Goal: Task Accomplishment & Management: Manage account settings

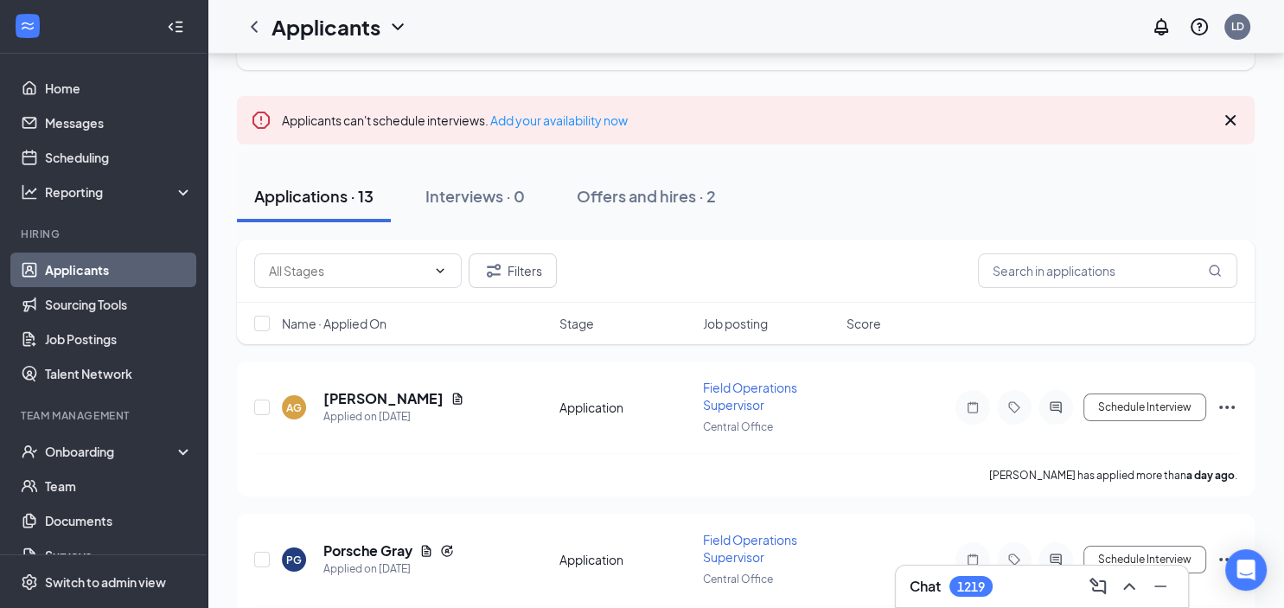
scroll to position [273, 0]
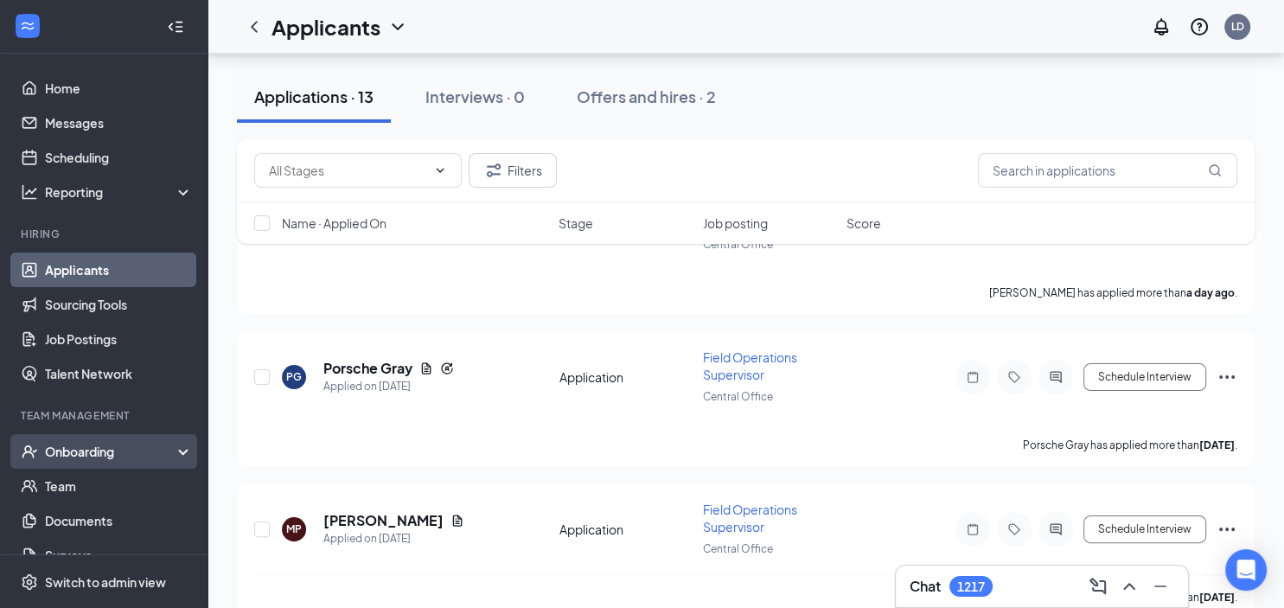
click at [122, 452] on div "Onboarding" at bounding box center [111, 451] width 133 height 17
click at [99, 488] on link "Overview" at bounding box center [119, 486] width 148 height 35
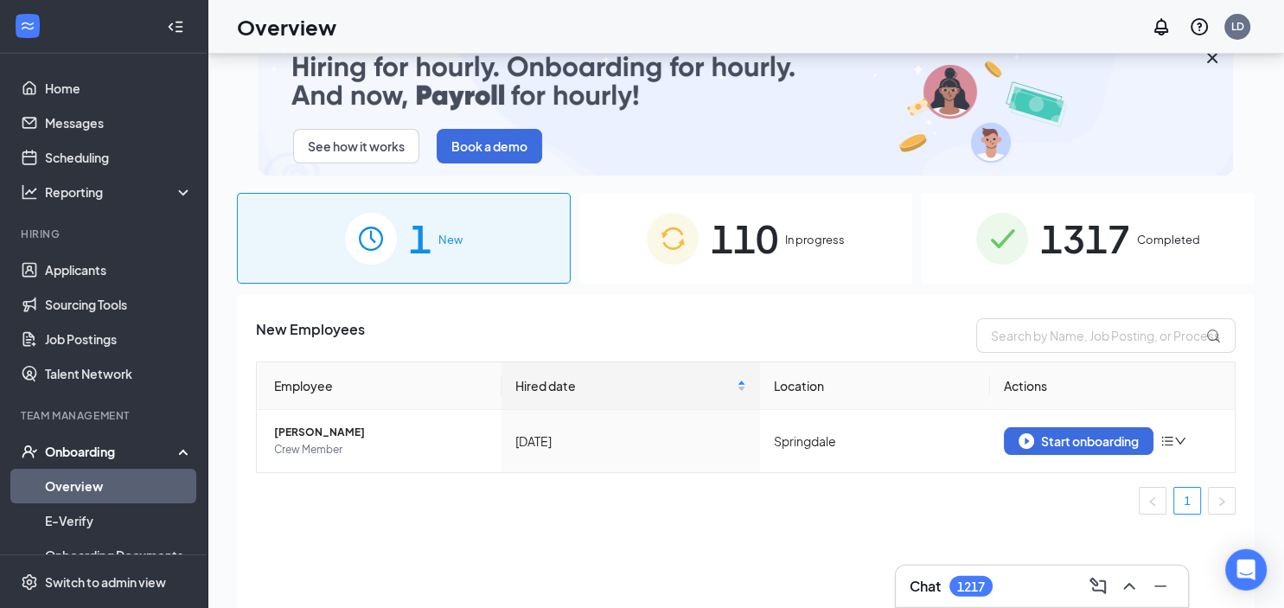
scroll to position [78, 0]
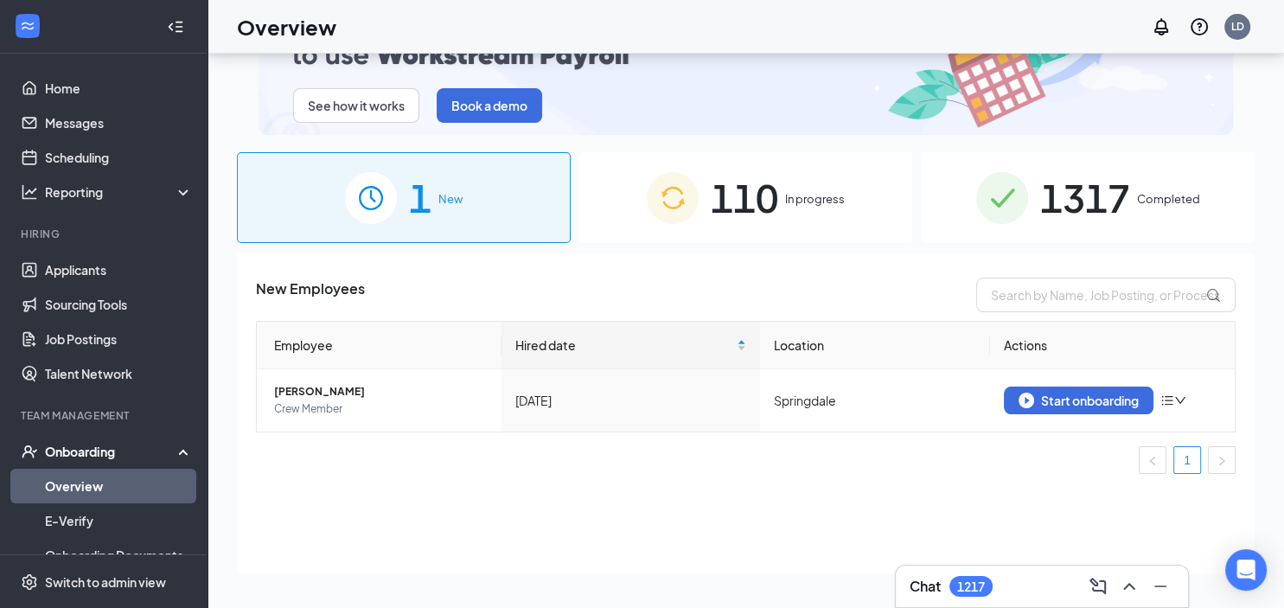
click at [780, 202] on div "110 In progress" at bounding box center [746, 197] width 334 height 91
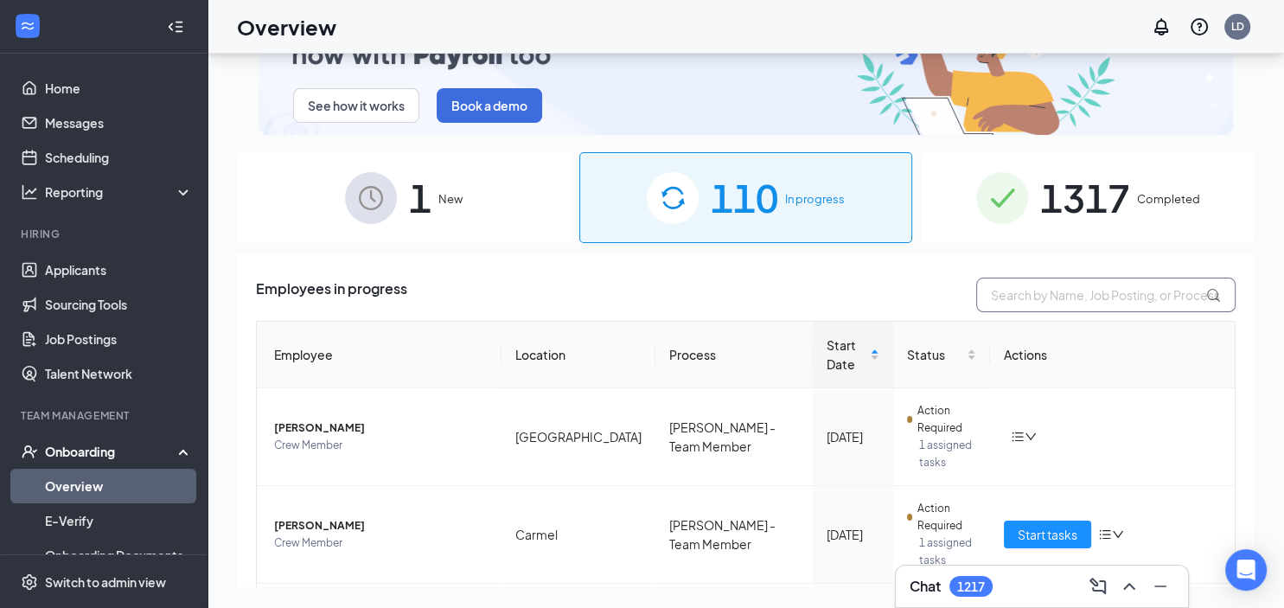
click at [1015, 296] on input "text" at bounding box center [1105, 295] width 259 height 35
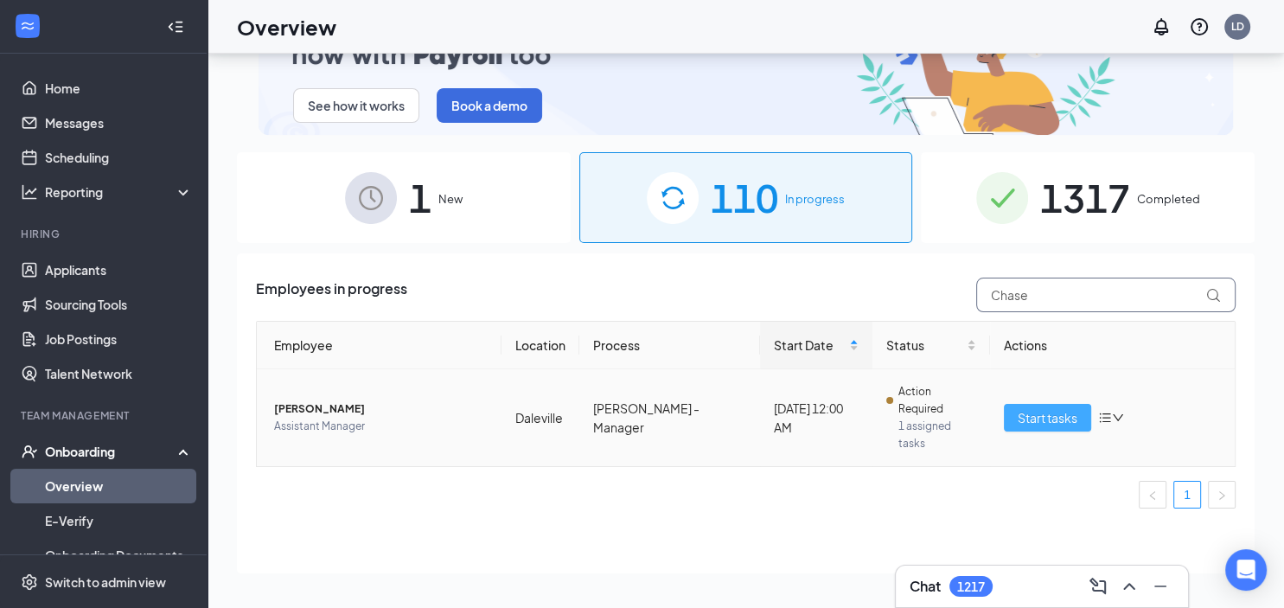
type input "Chase"
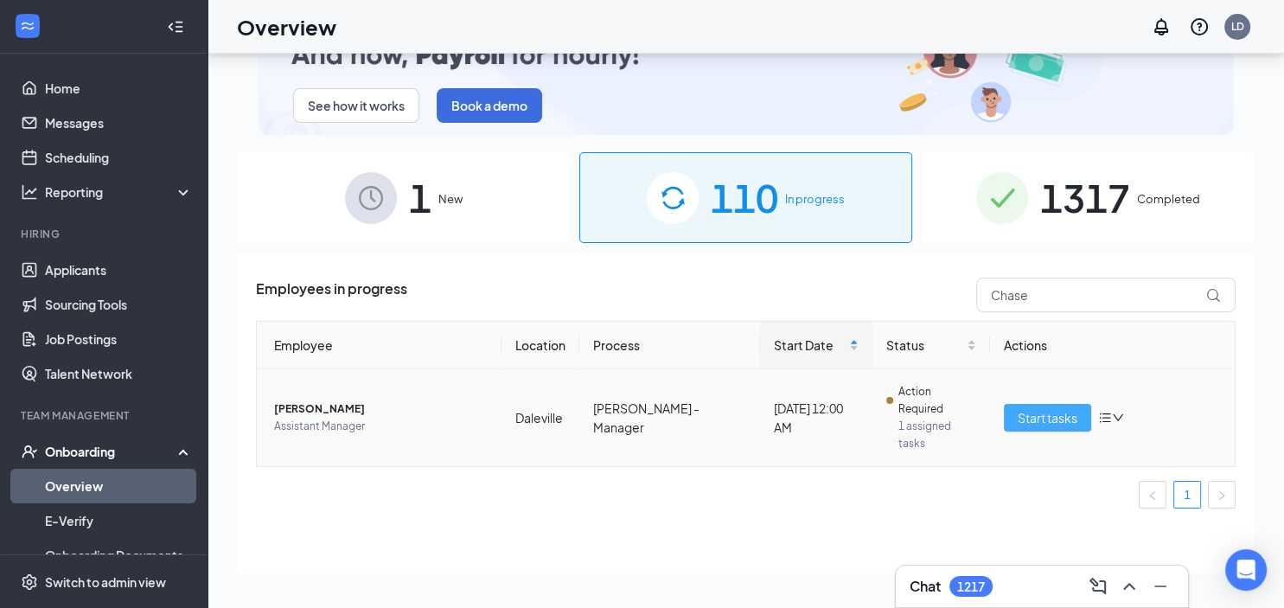
click at [1045, 408] on span "Start tasks" at bounding box center [1048, 417] width 60 height 19
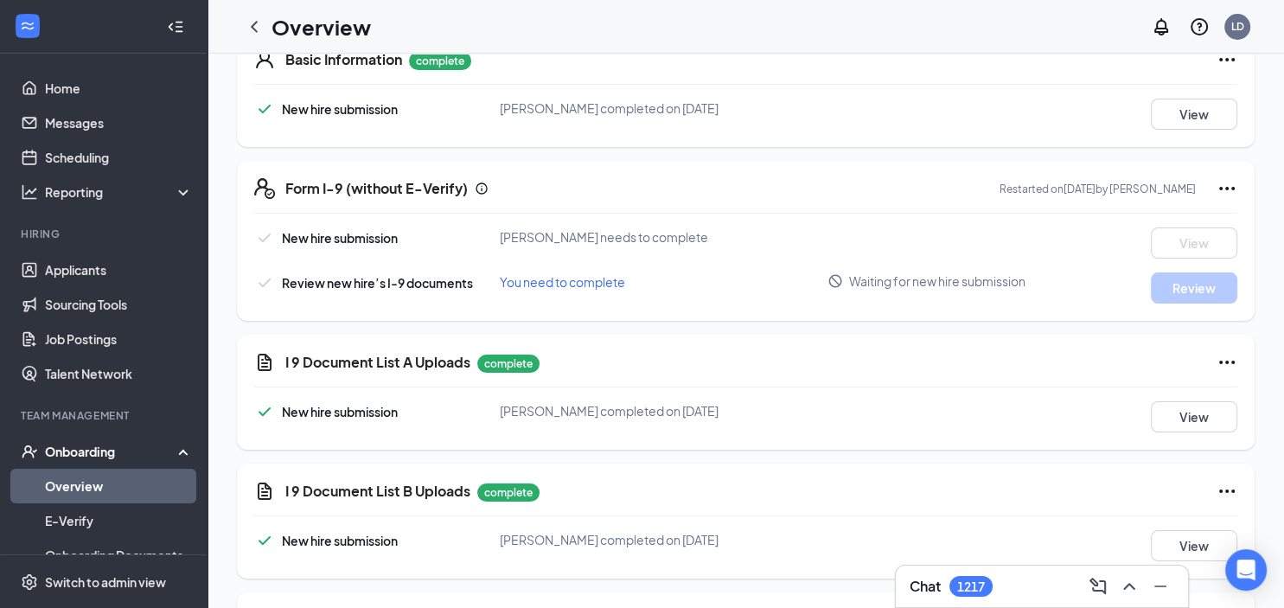
scroll to position [199, 0]
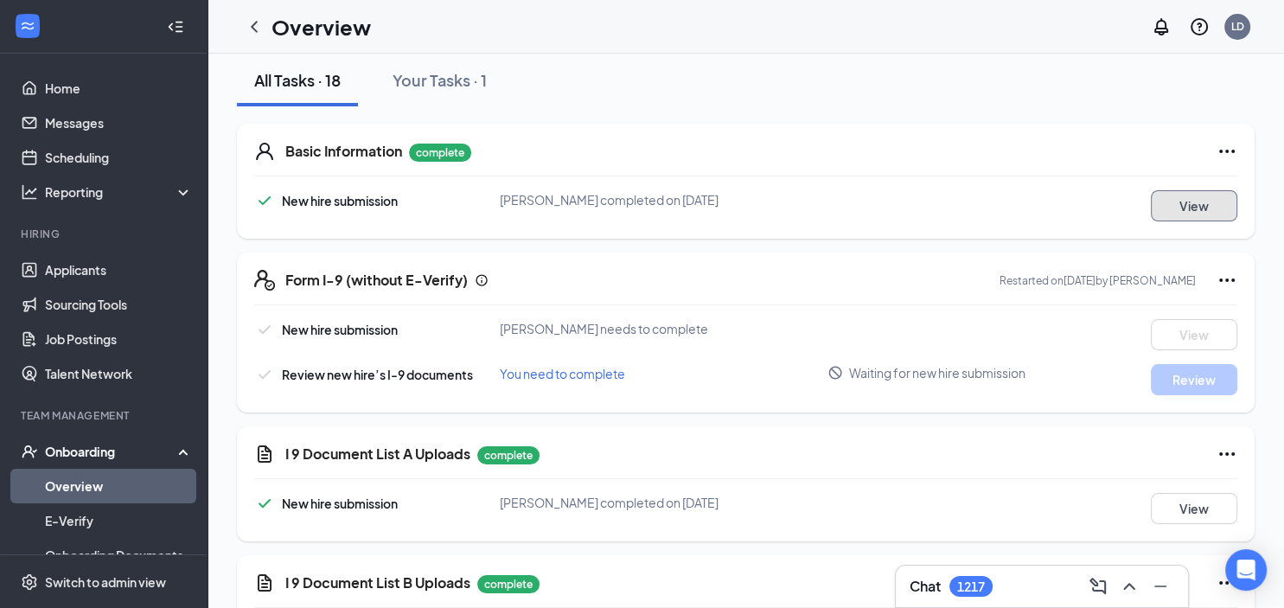
click at [1187, 209] on button "View" at bounding box center [1194, 205] width 86 height 31
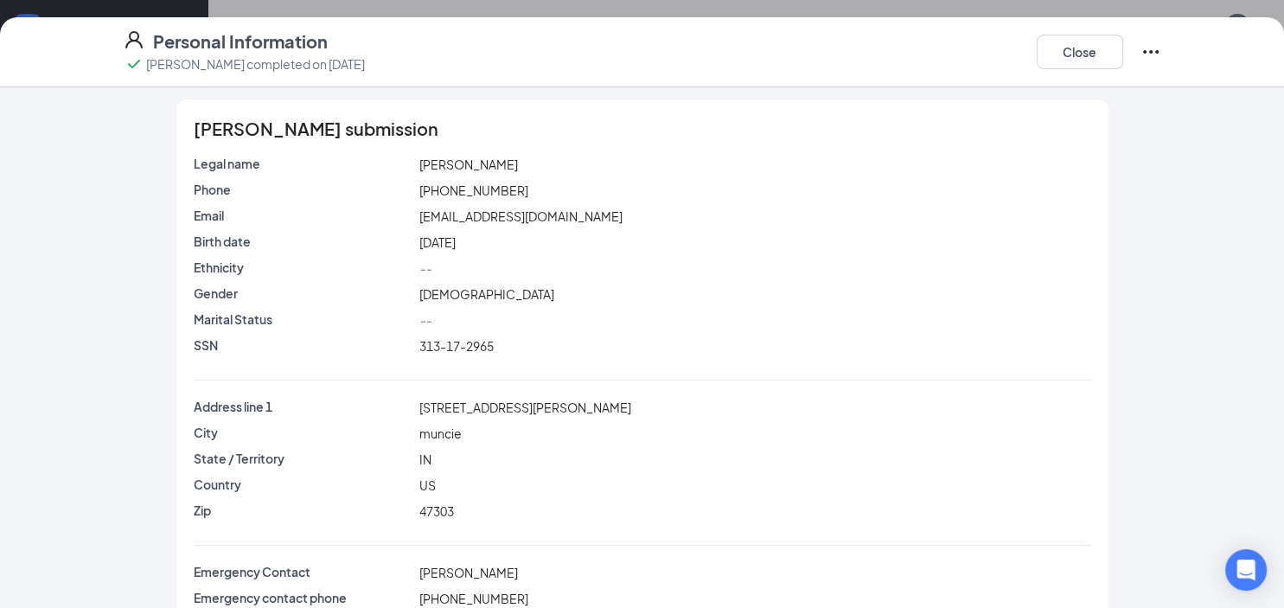
scroll to position [0, 0]
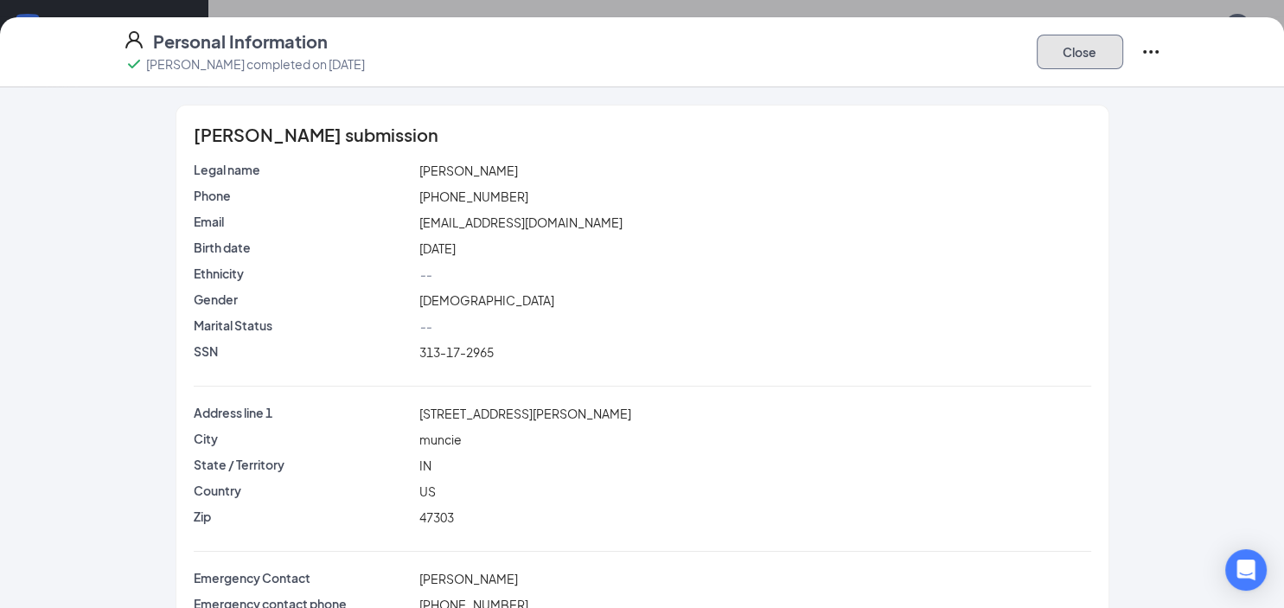
click at [1104, 50] on button "Close" at bounding box center [1080, 52] width 86 height 35
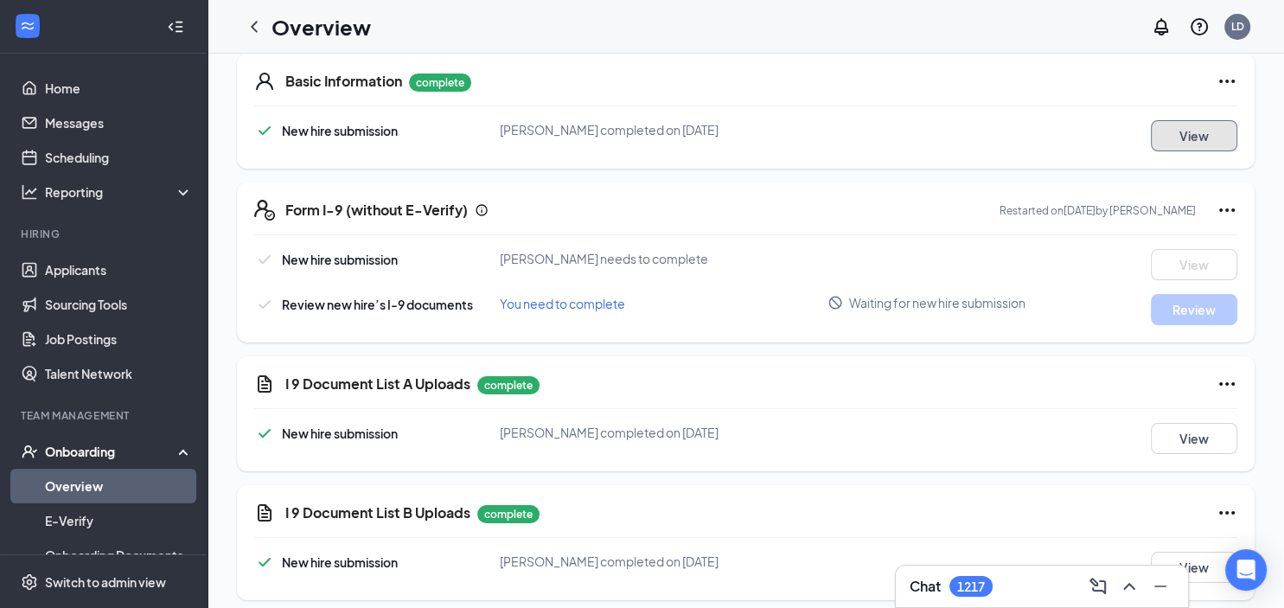
scroll to position [291, 0]
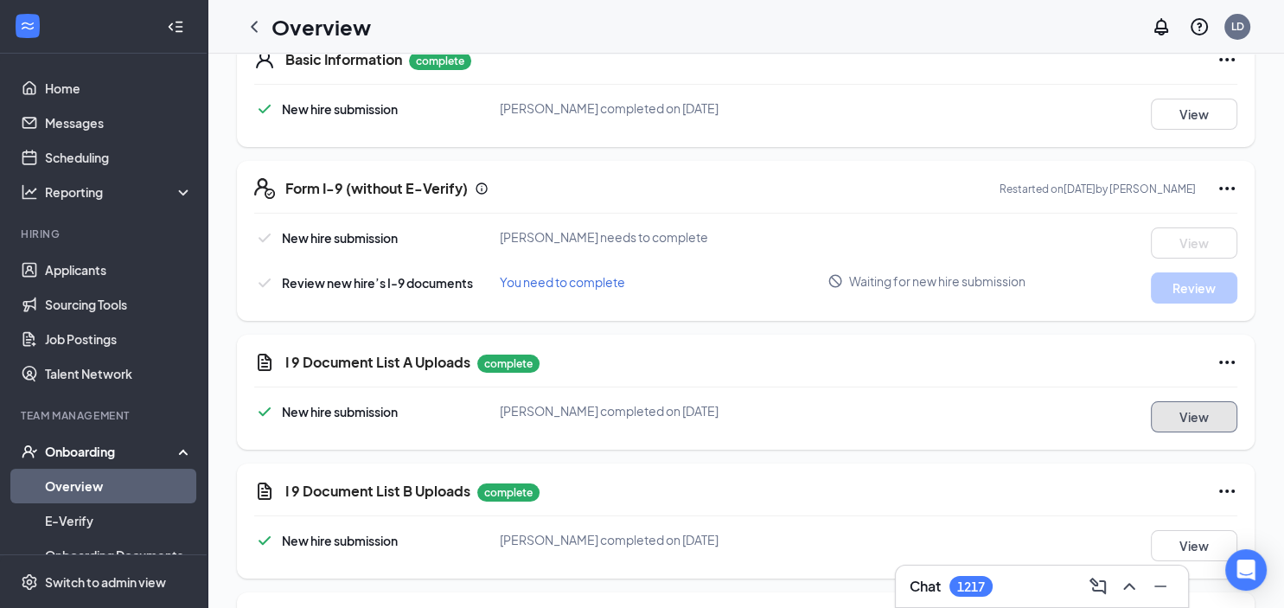
click at [1170, 413] on button "View" at bounding box center [1194, 416] width 86 height 31
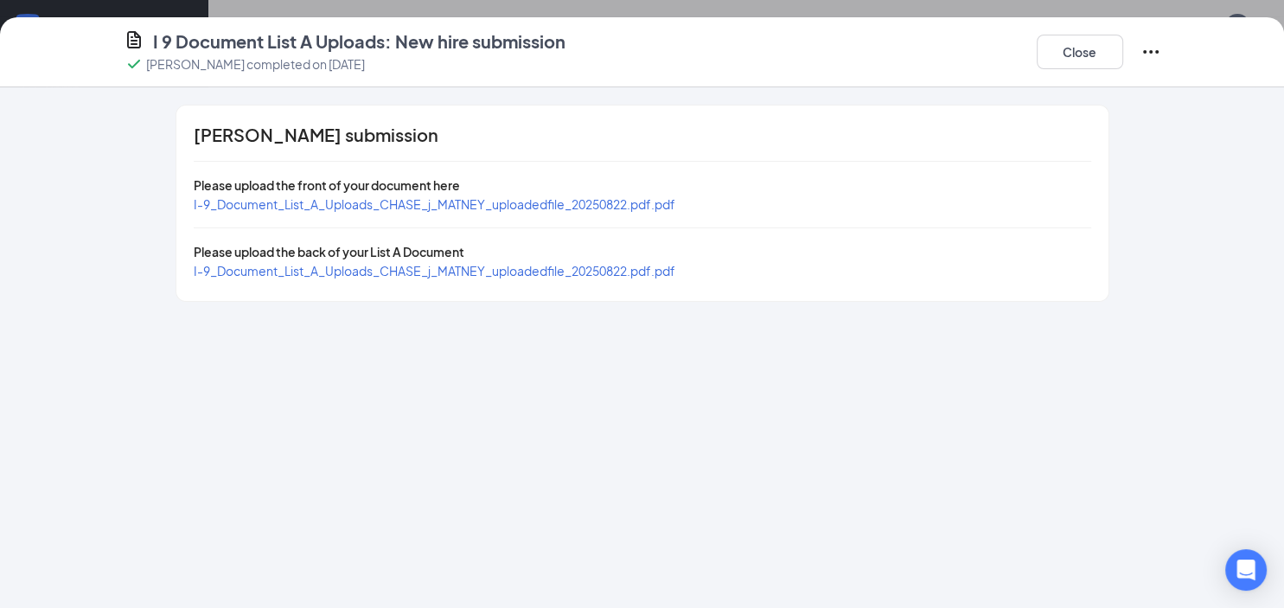
click at [526, 204] on span "I-9_Document_List_A_Uploads_CHASE_j_MATNEY_uploadedfile_20250822.pdf.pdf" at bounding box center [435, 204] width 482 height 16
click at [1077, 54] on button "Close" at bounding box center [1080, 52] width 86 height 35
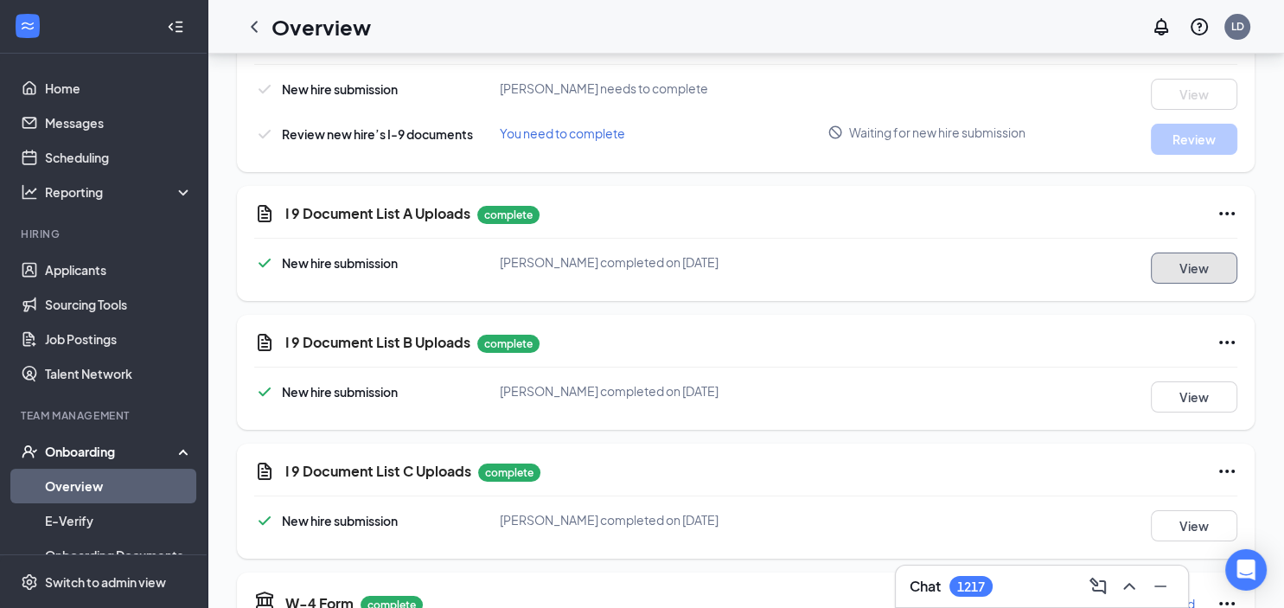
scroll to position [182, 0]
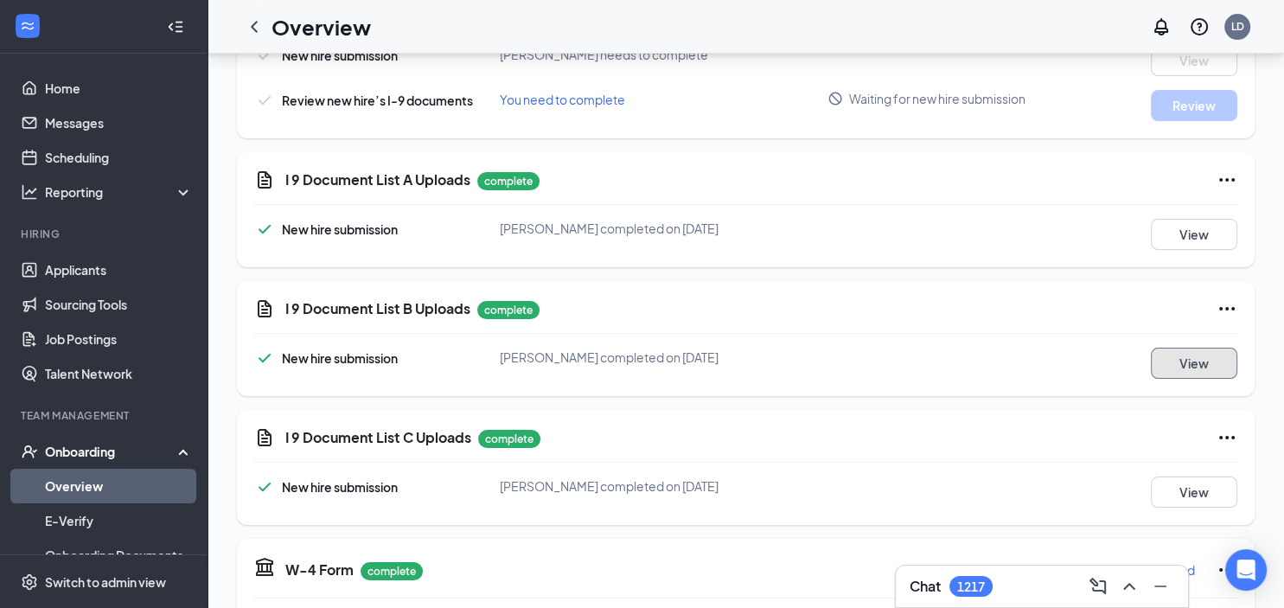
click at [1194, 361] on button "View" at bounding box center [1194, 363] width 86 height 31
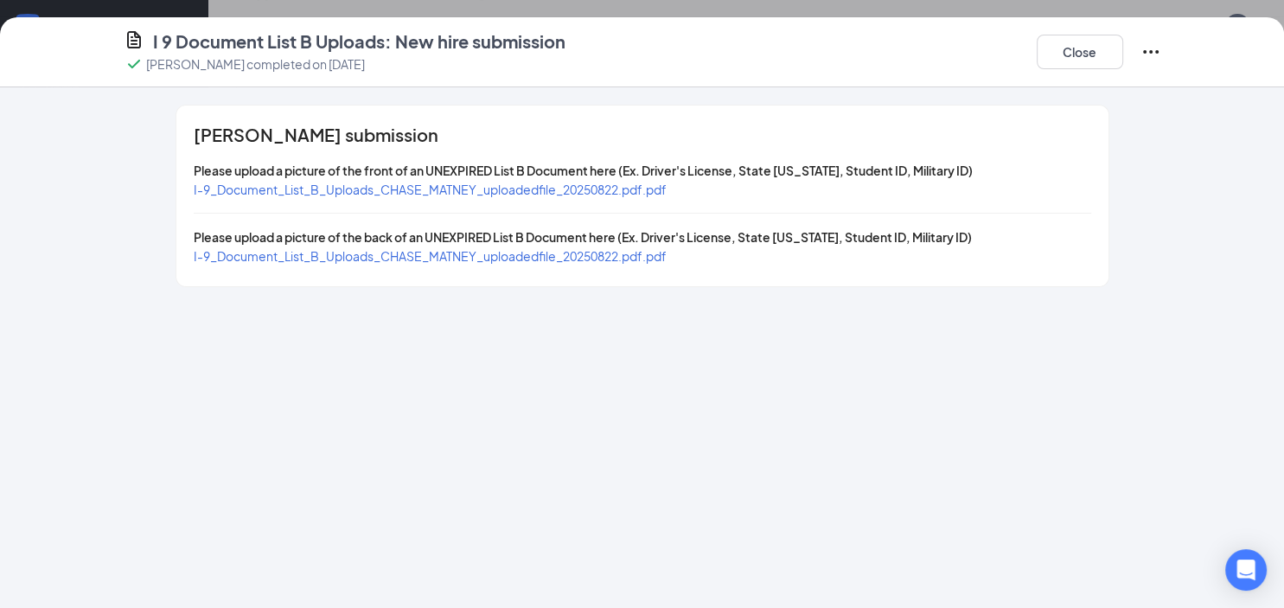
click at [534, 191] on span "I-9_Document_List_B_Uploads_CHASE_MATNEY_uploadedfile_20250822.pdf.pdf" at bounding box center [430, 190] width 473 height 16
click at [1055, 50] on button "Close" at bounding box center [1080, 52] width 86 height 35
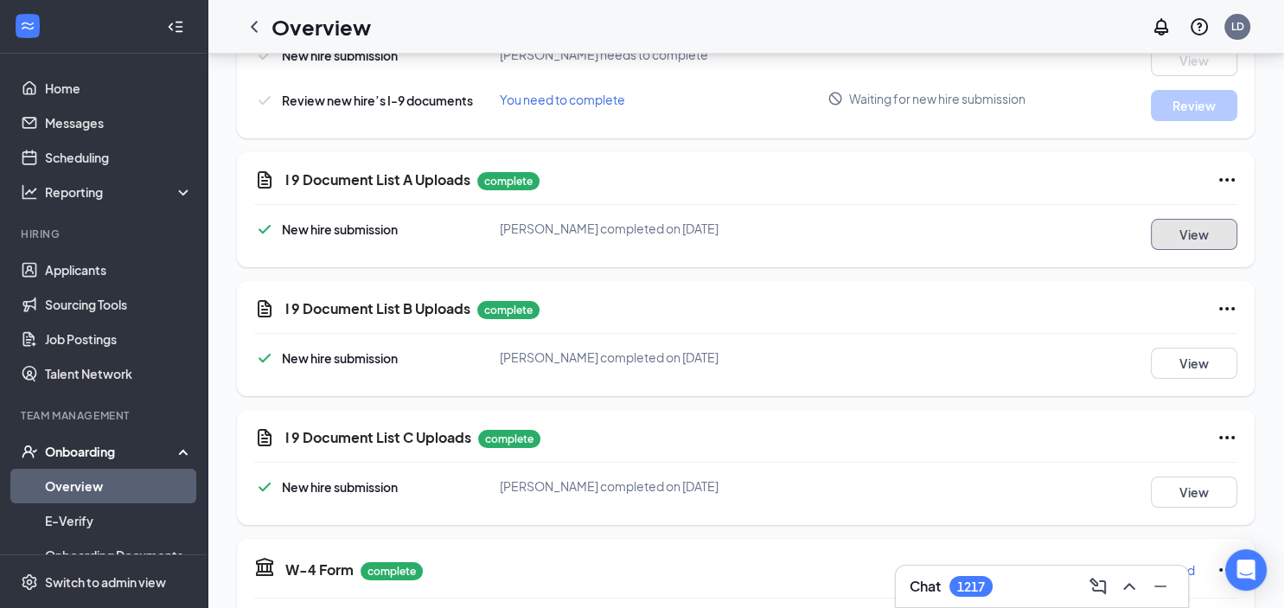
click at [1192, 235] on button "View" at bounding box center [1194, 234] width 86 height 31
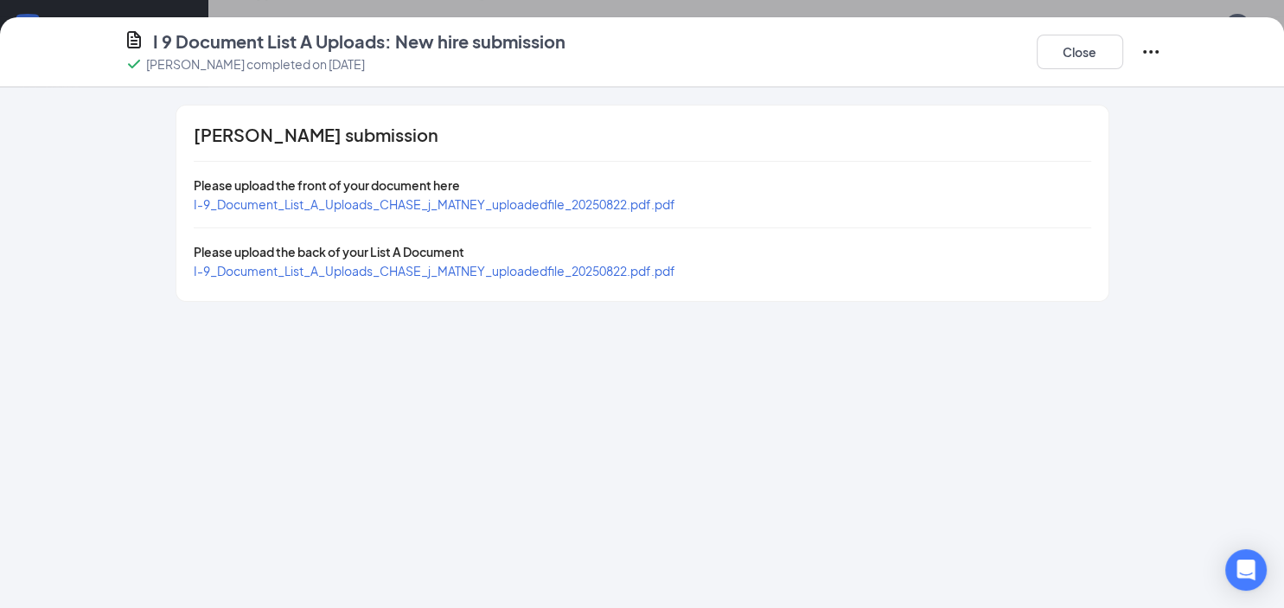
click at [547, 203] on span "I-9_Document_List_A_Uploads_CHASE_j_MATNEY_uploadedfile_20250822.pdf.pdf" at bounding box center [435, 204] width 482 height 16
click at [1085, 48] on button "Close" at bounding box center [1080, 52] width 86 height 35
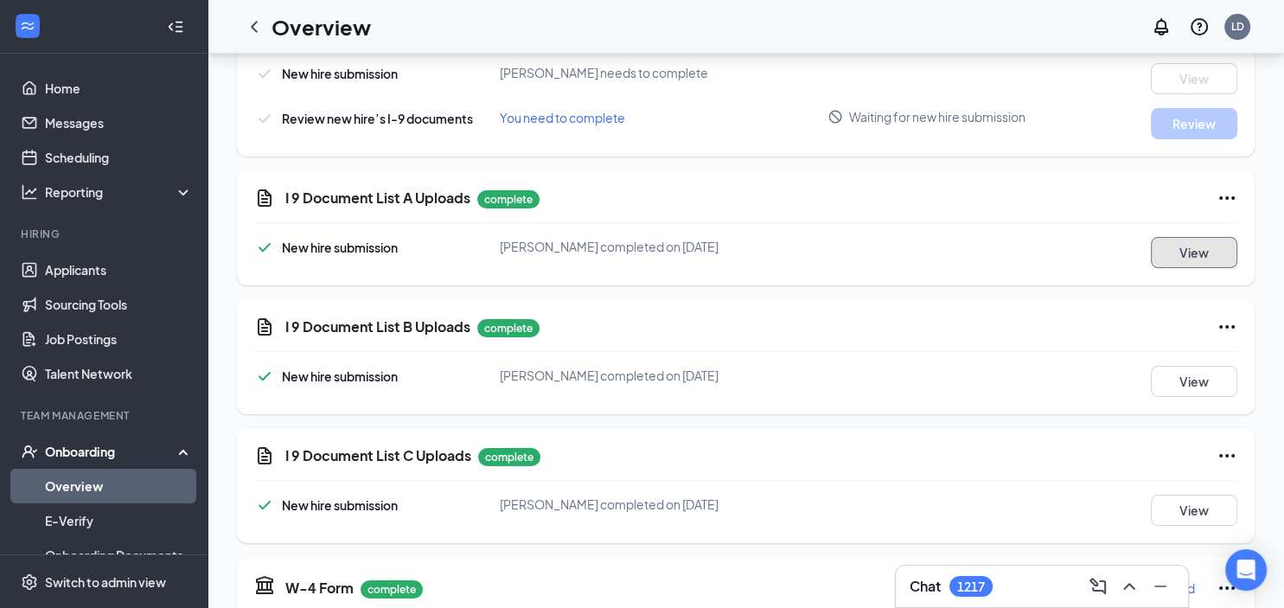
scroll to position [273, 0]
click at [1168, 253] on button "View" at bounding box center [1194, 251] width 86 height 31
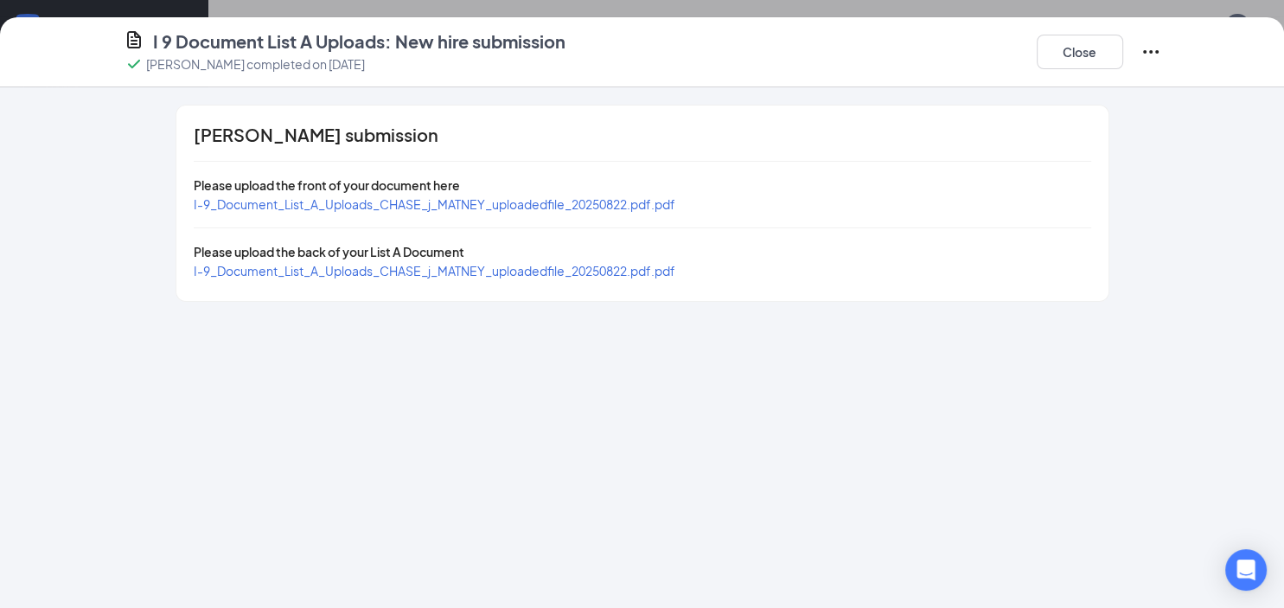
click at [618, 203] on span "I-9_Document_List_A_Uploads_CHASE_j_MATNEY_uploadedfile_20250822.pdf.pdf" at bounding box center [435, 204] width 482 height 16
click at [1078, 52] on button "Close" at bounding box center [1080, 52] width 86 height 35
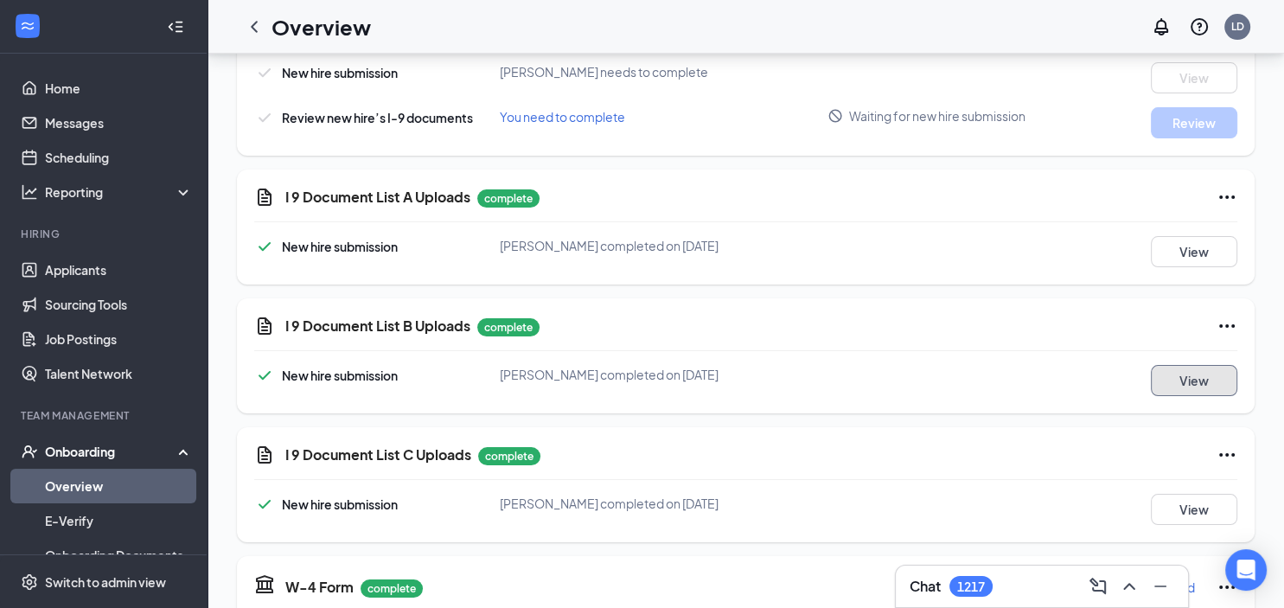
click at [1159, 379] on button "View" at bounding box center [1194, 380] width 86 height 31
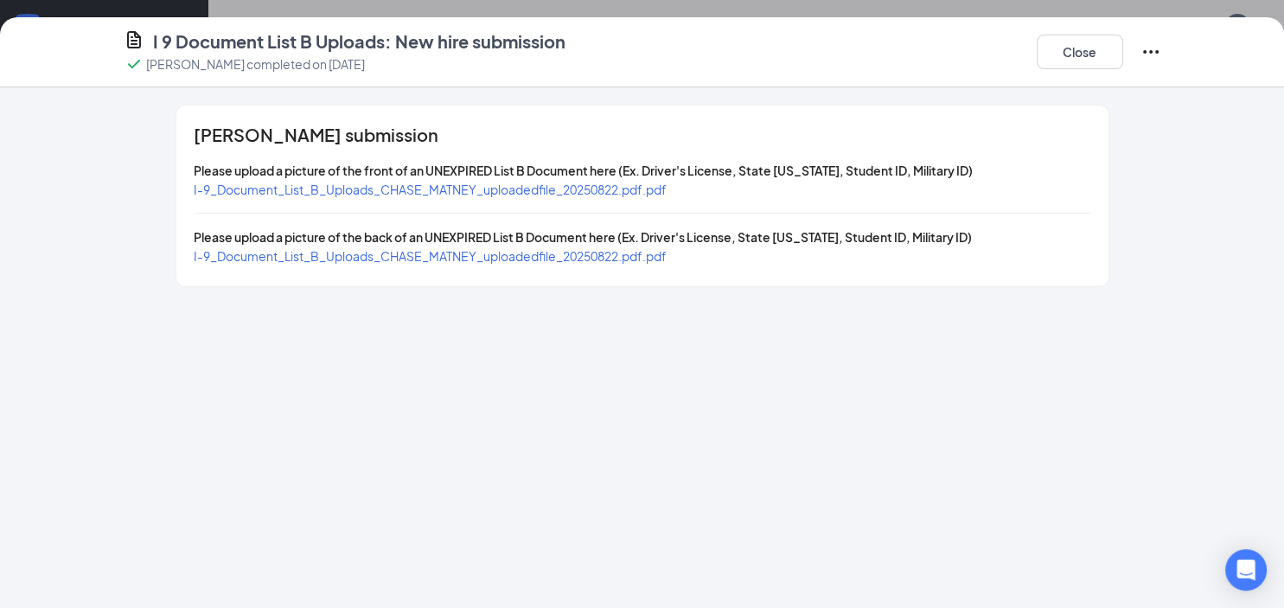
click at [598, 188] on span "I-9_Document_List_B_Uploads_CHASE_MATNEY_uploadedfile_20250822.pdf.pdf" at bounding box center [430, 190] width 473 height 16
drag, startPoint x: 1081, startPoint y: 50, endPoint x: 1040, endPoint y: 202, distance: 157.8
click at [1081, 50] on button "Close" at bounding box center [1080, 52] width 86 height 35
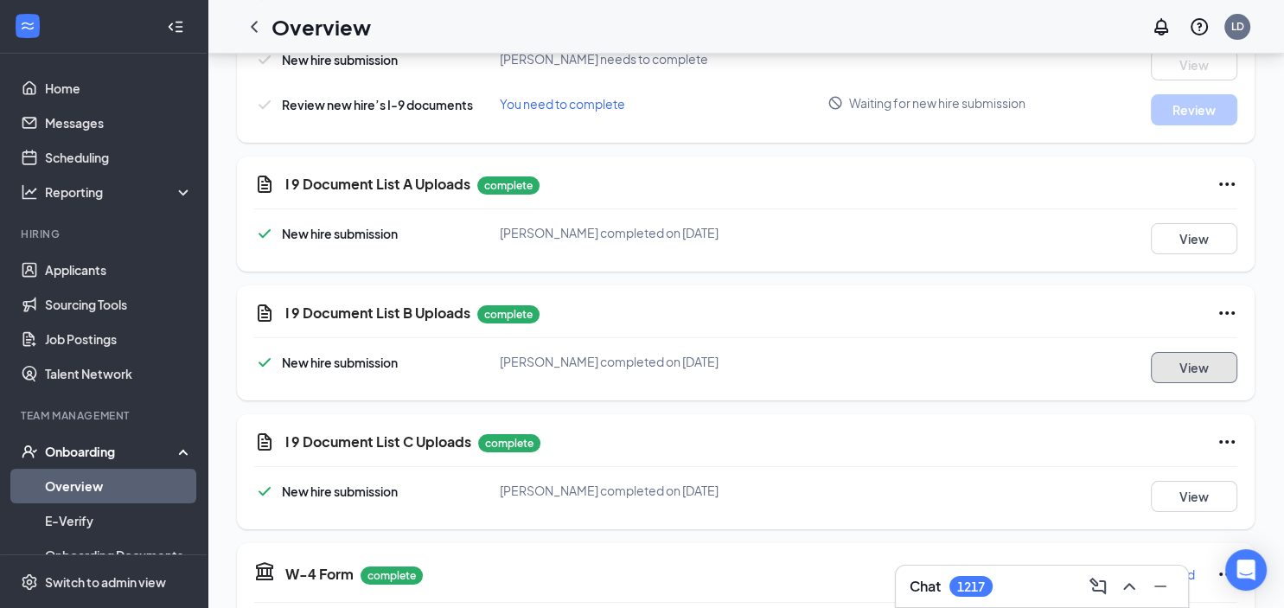
scroll to position [291, 0]
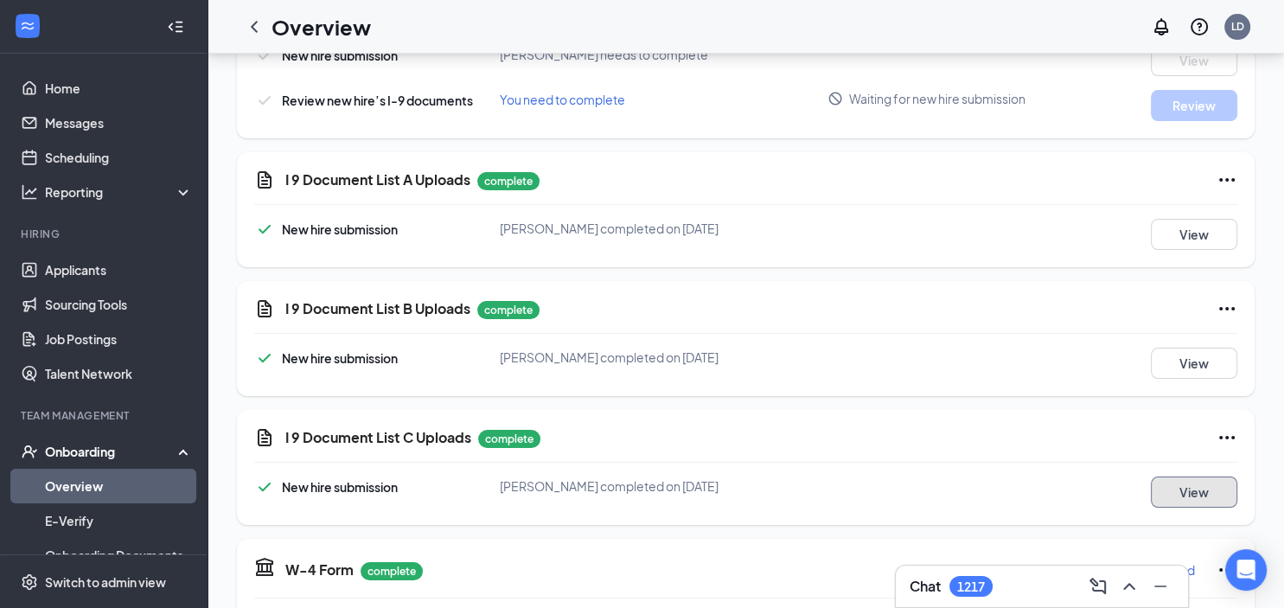
click at [1207, 492] on button "View" at bounding box center [1194, 492] width 86 height 31
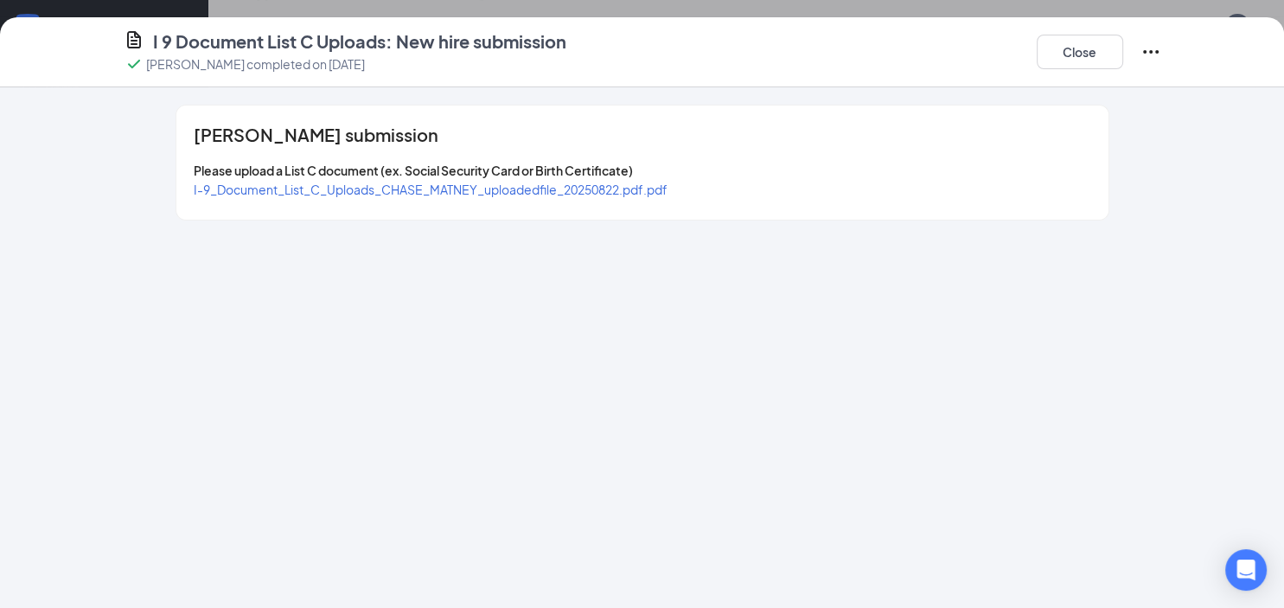
click at [609, 190] on span "I-9_Document_List_C_Uploads_CHASE_MATNEY_uploadedfile_20250822.pdf.pdf" at bounding box center [431, 190] width 474 height 16
click at [1067, 54] on button "Close" at bounding box center [1080, 52] width 86 height 35
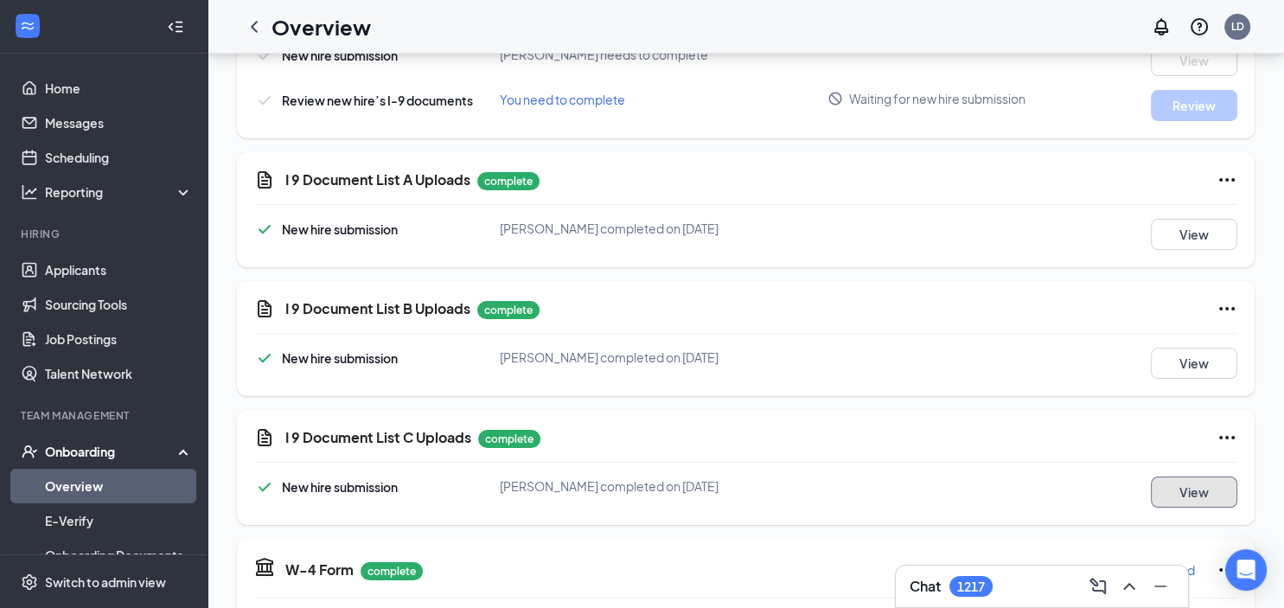
click at [1199, 490] on button "View" at bounding box center [1194, 492] width 86 height 31
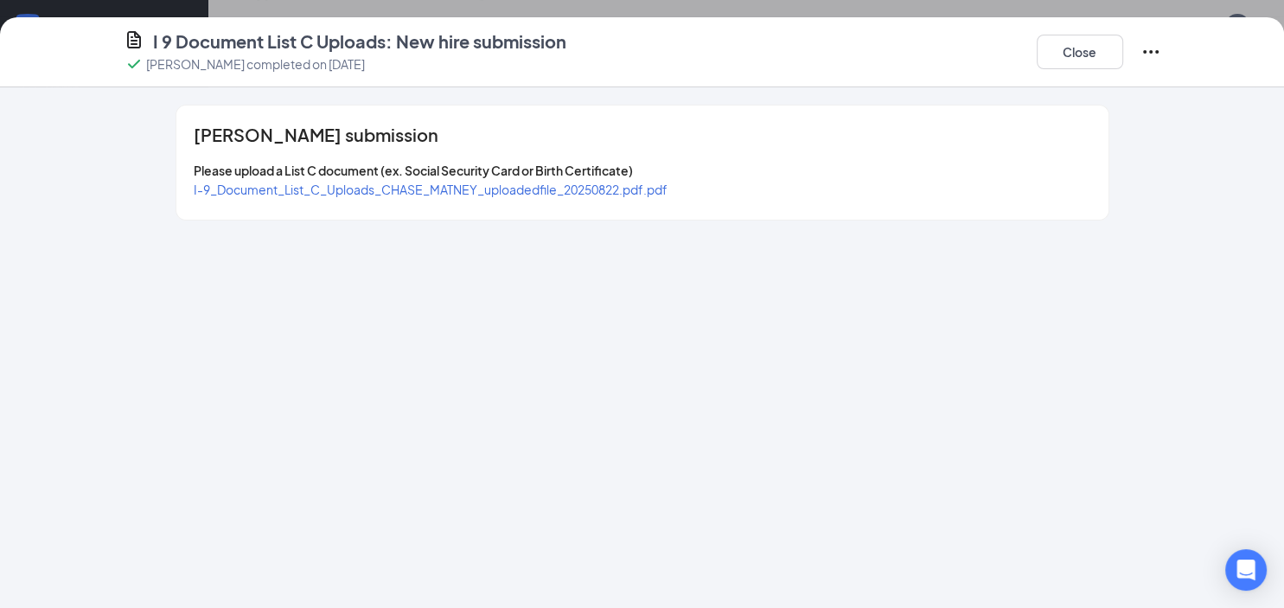
click at [521, 189] on span "I-9_Document_List_C_Uploads_CHASE_MATNEY_uploadedfile_20250822.pdf.pdf" at bounding box center [431, 190] width 474 height 16
click at [1073, 53] on button "Close" at bounding box center [1080, 52] width 86 height 35
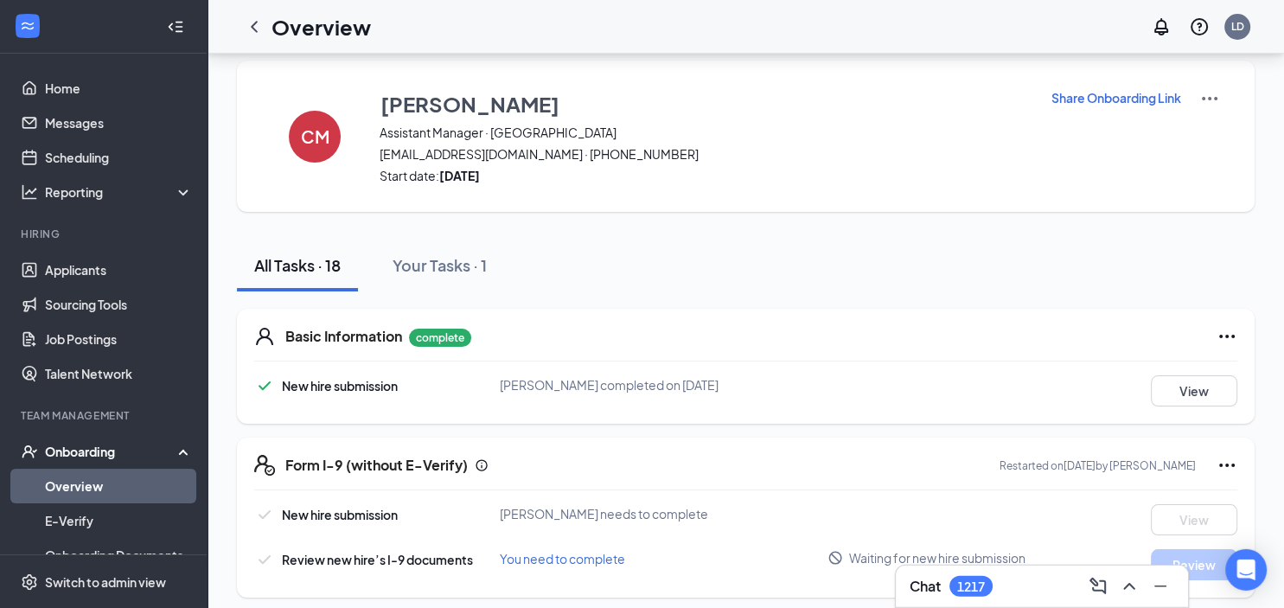
scroll to position [0, 0]
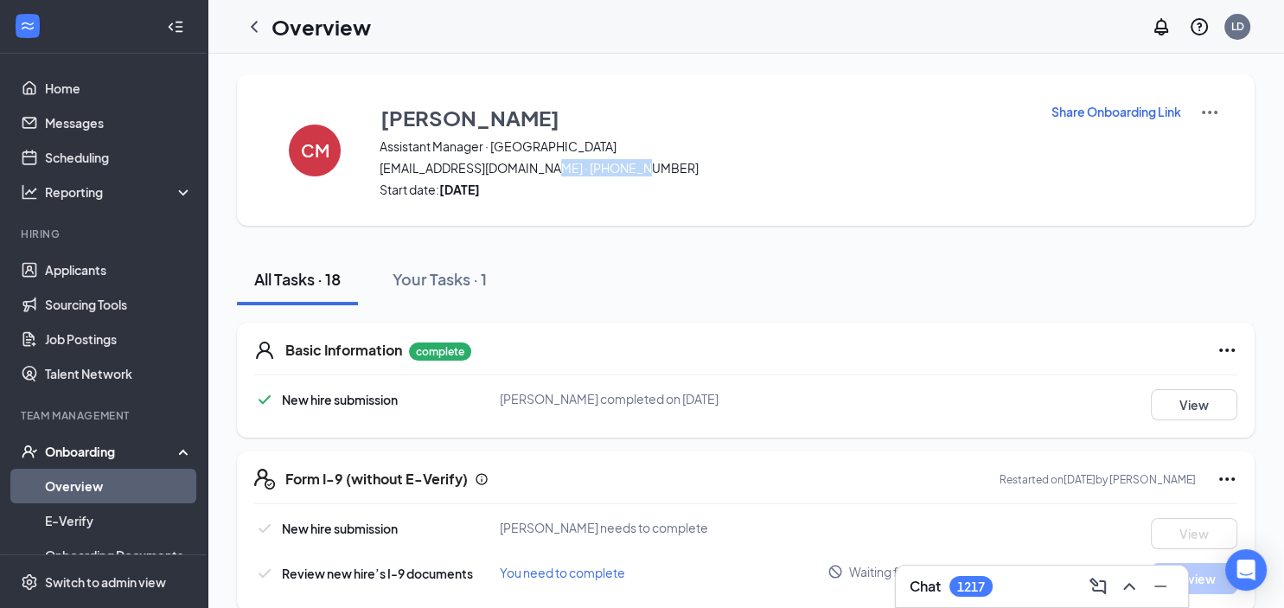
drag, startPoint x: 541, startPoint y: 163, endPoint x: 615, endPoint y: 163, distance: 73.5
click at [629, 168] on span "[EMAIL_ADDRESS][DOMAIN_NAME] · [PHONE_NUMBER]" at bounding box center [705, 167] width 650 height 17
copy span "[PHONE_NUMBER]"
drag, startPoint x: 381, startPoint y: 168, endPoint x: 535, endPoint y: 170, distance: 153.1
click at [535, 171] on span "[EMAIL_ADDRESS][DOMAIN_NAME] · [PHONE_NUMBER]" at bounding box center [705, 167] width 650 height 17
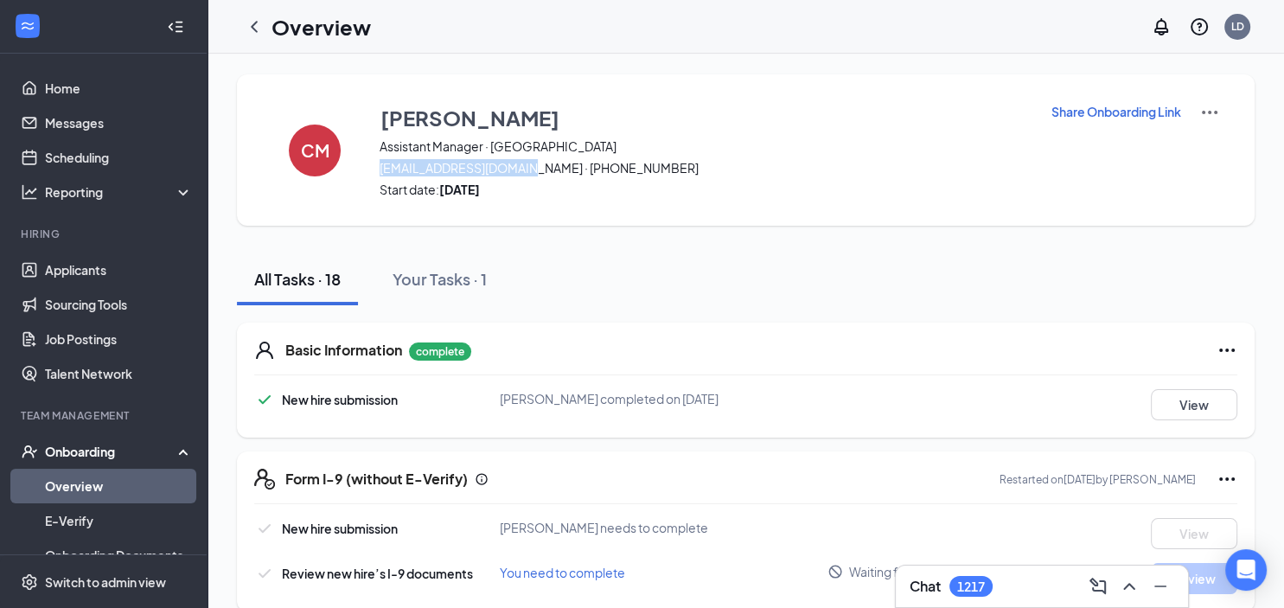
copy span "[EMAIL_ADDRESS][DOMAIN_NAME]"
